Goal: Book appointment/travel/reservation

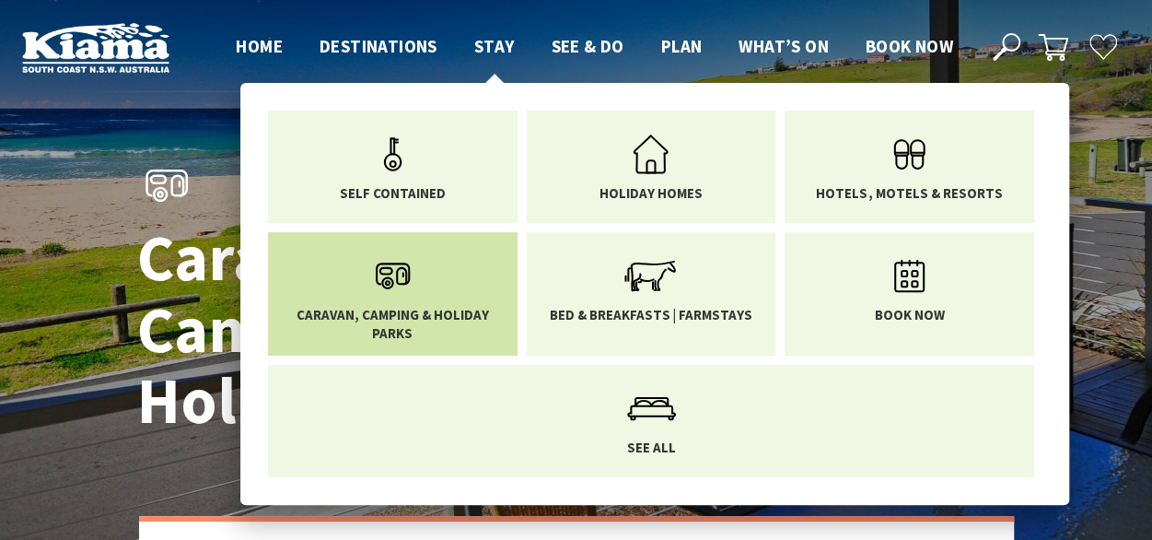
click at [405, 308] on span "Caravan, Camping & Holiday Parks" at bounding box center [393, 324] width 222 height 36
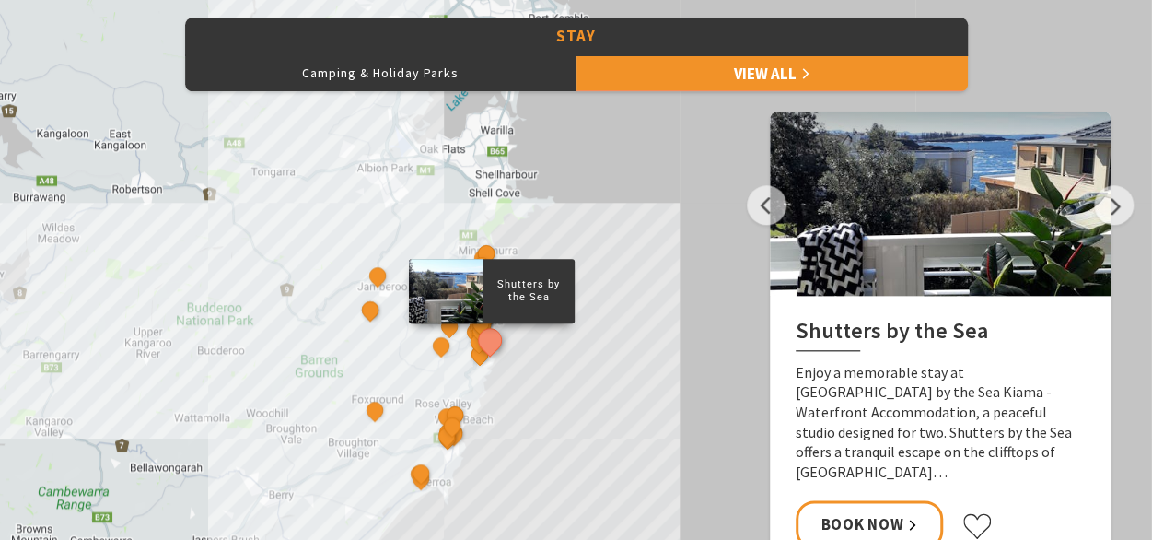
scroll to position [862, 0]
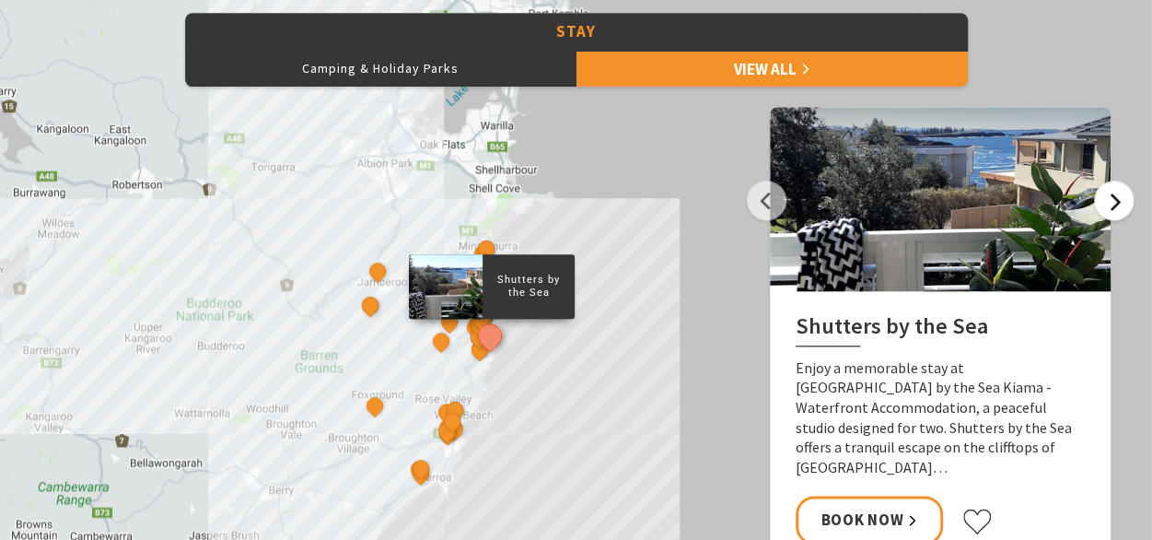
click at [1115, 203] on button "Next" at bounding box center [1114, 200] width 40 height 40
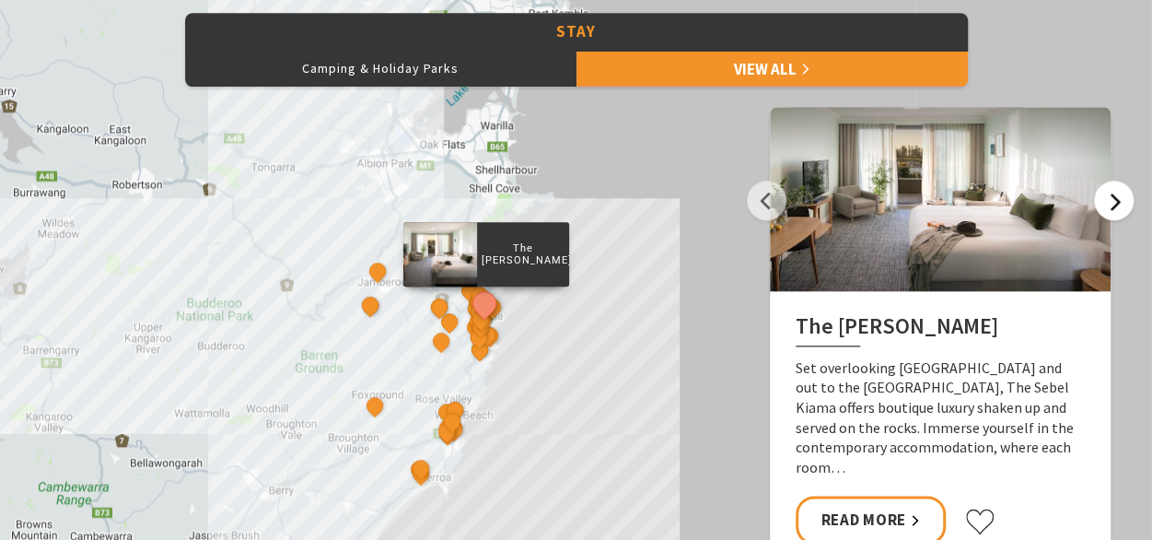
click at [1115, 203] on button "Next" at bounding box center [1114, 200] width 40 height 40
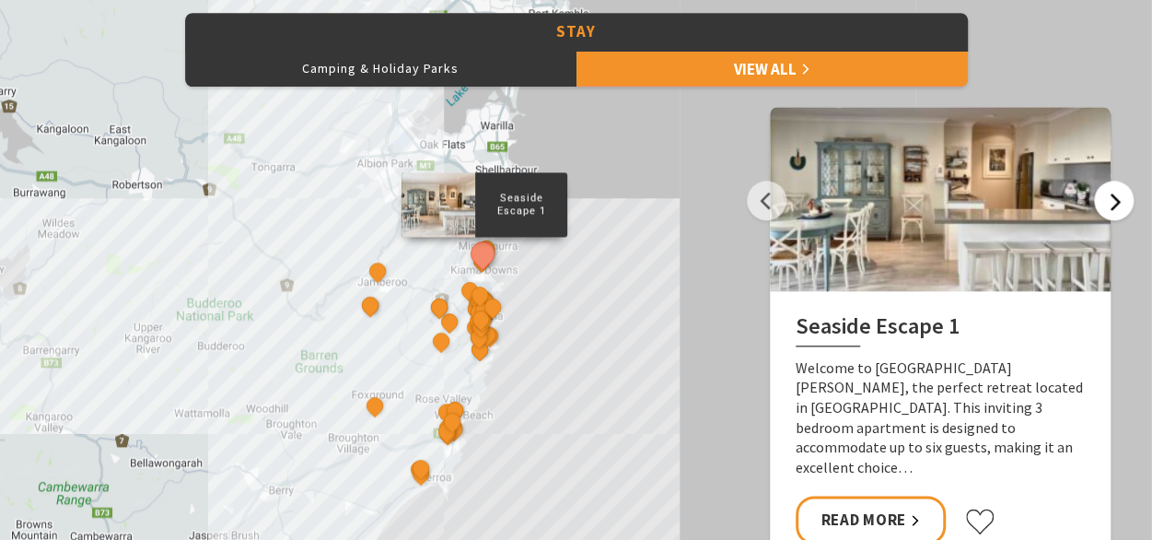
click at [1118, 200] on button "Next" at bounding box center [1114, 200] width 40 height 40
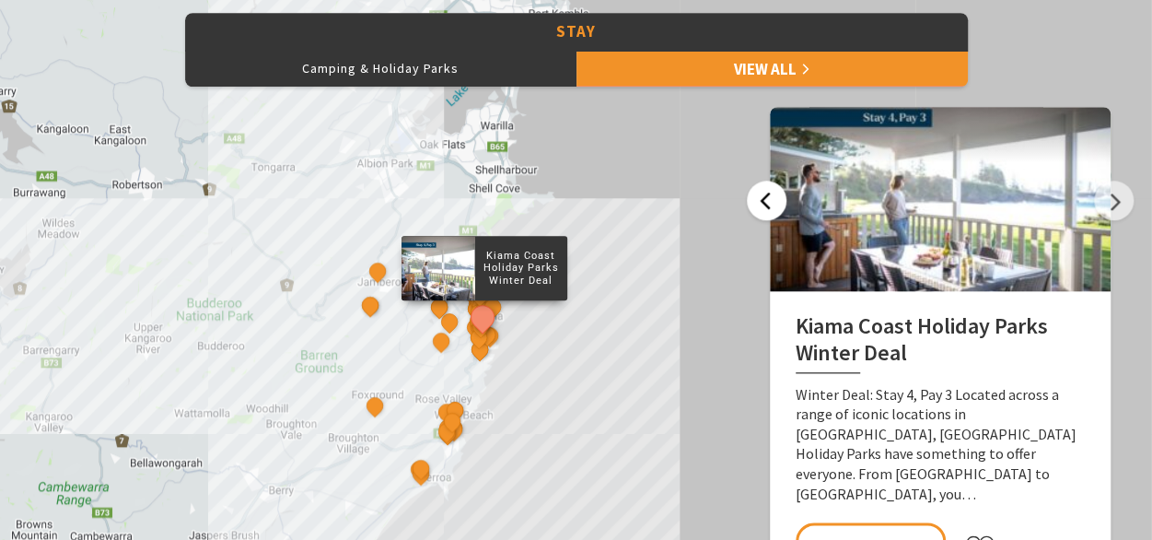
click at [775, 197] on button "Previous" at bounding box center [767, 200] width 40 height 40
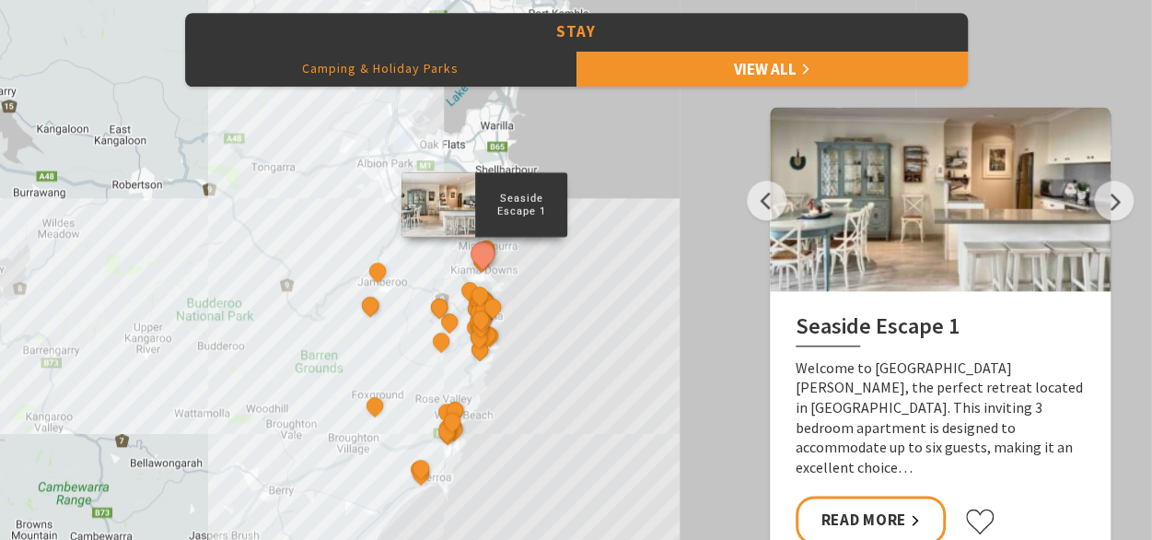
click at [413, 65] on button "Camping & Holiday Parks" at bounding box center [380, 68] width 391 height 37
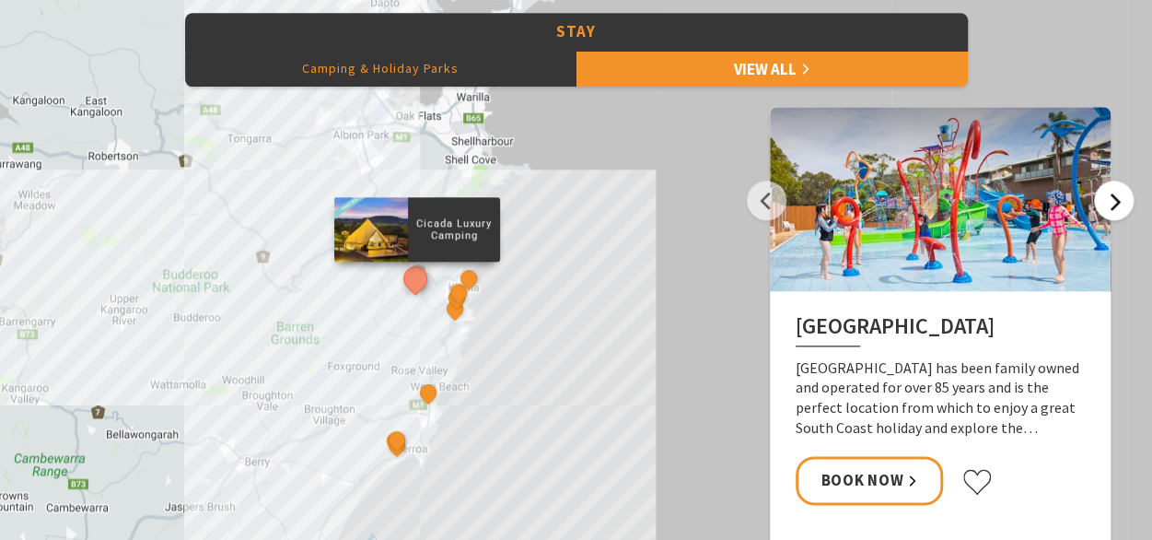
click at [1125, 202] on button "Next" at bounding box center [1114, 200] width 40 height 40
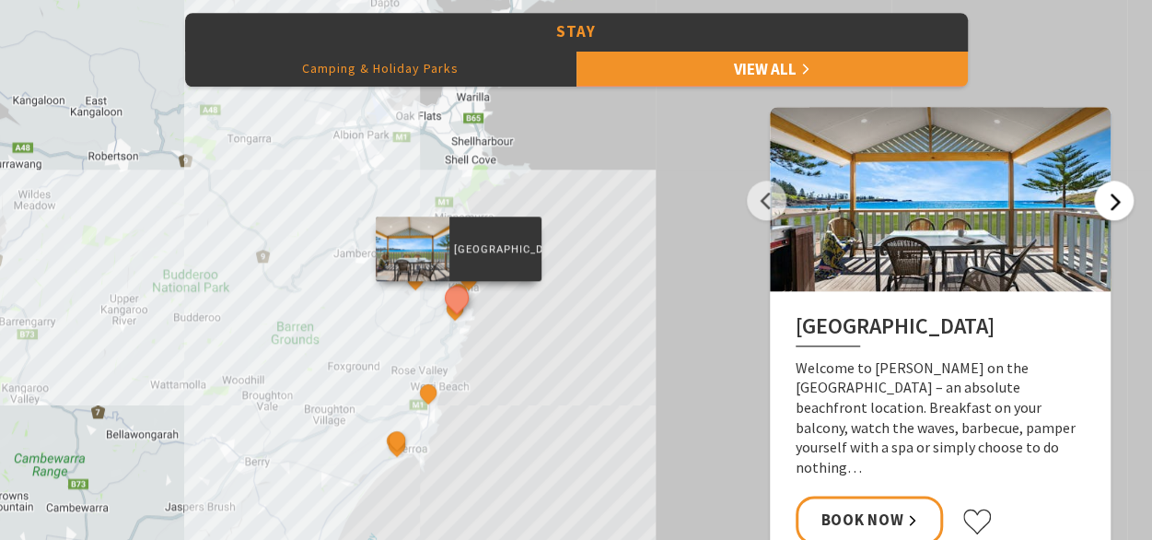
click at [1121, 194] on button "Next" at bounding box center [1114, 200] width 40 height 40
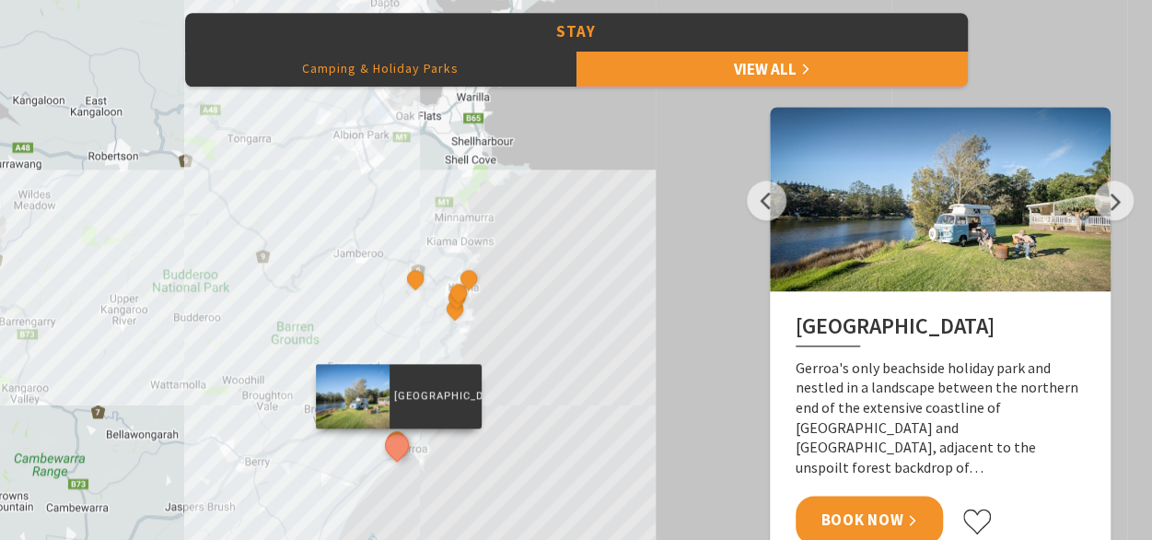
click at [874, 518] on link "Book Now" at bounding box center [870, 519] width 148 height 49
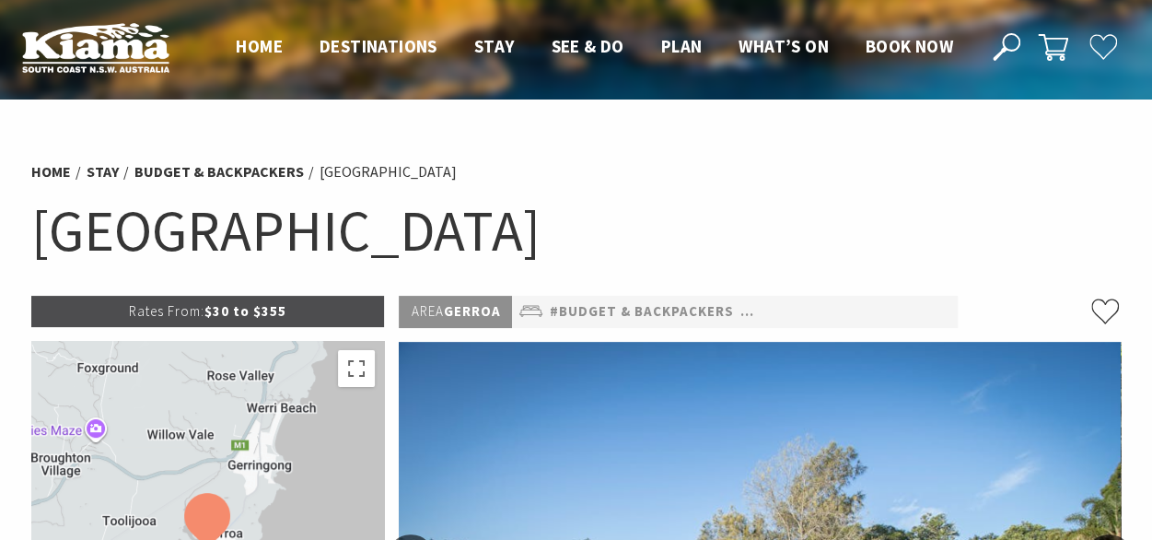
select select "3"
select select "2"
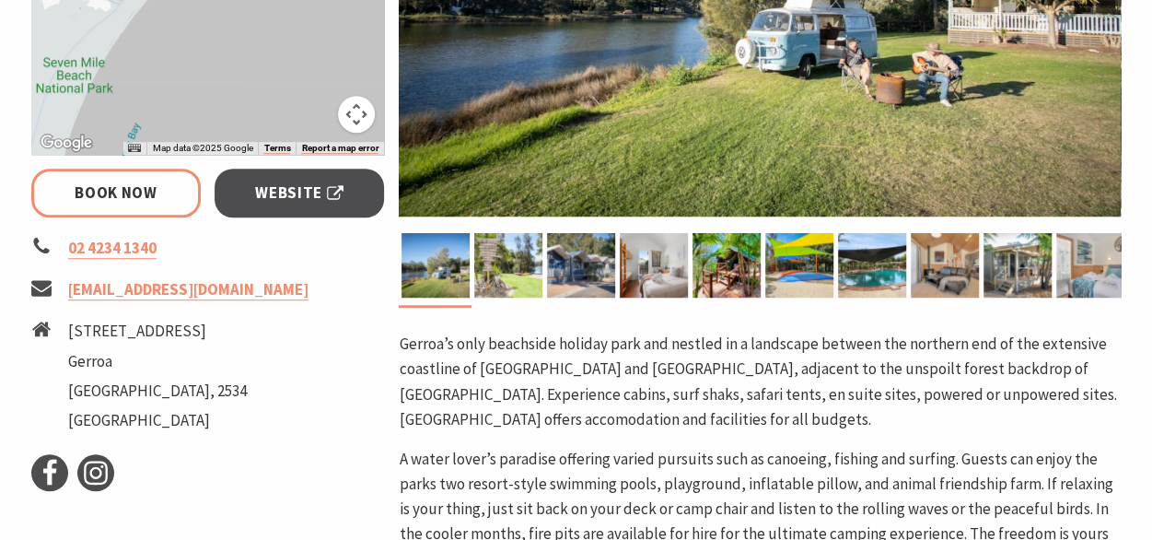
scroll to position [605, 0]
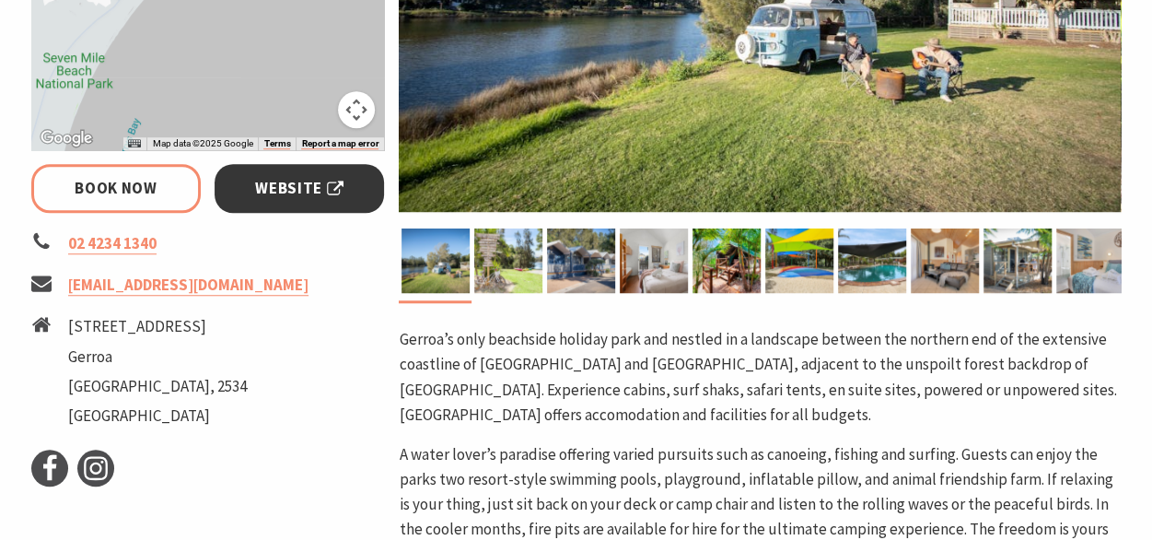
click at [323, 182] on span "Website" at bounding box center [299, 188] width 88 height 25
select select "3"
